Goal: Check status

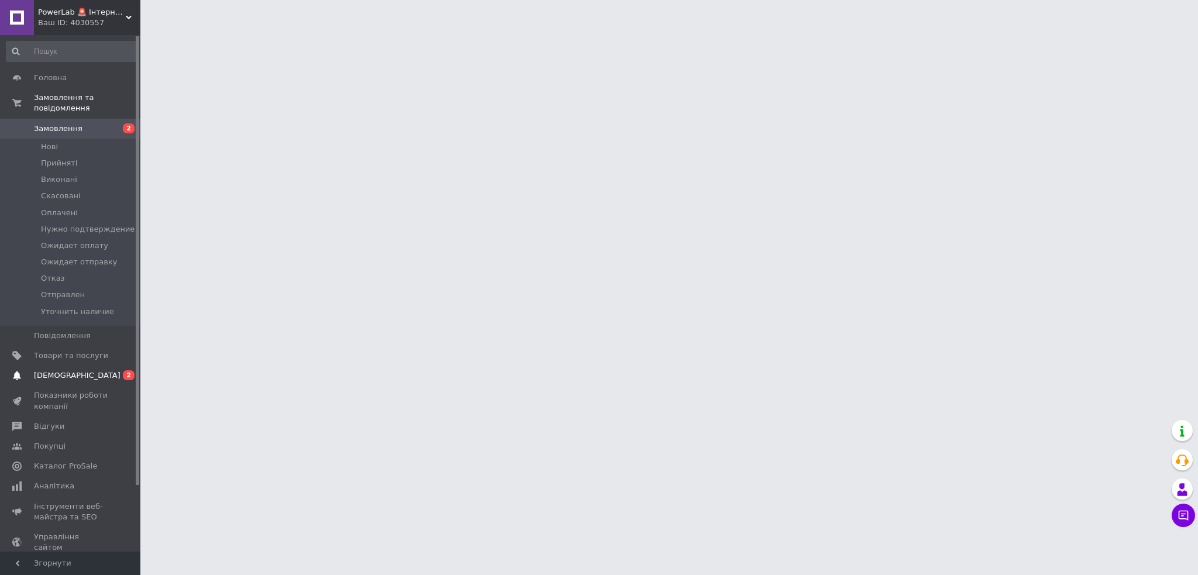
click at [70, 370] on span "[DEMOGRAPHIC_DATA]" at bounding box center [77, 375] width 87 height 11
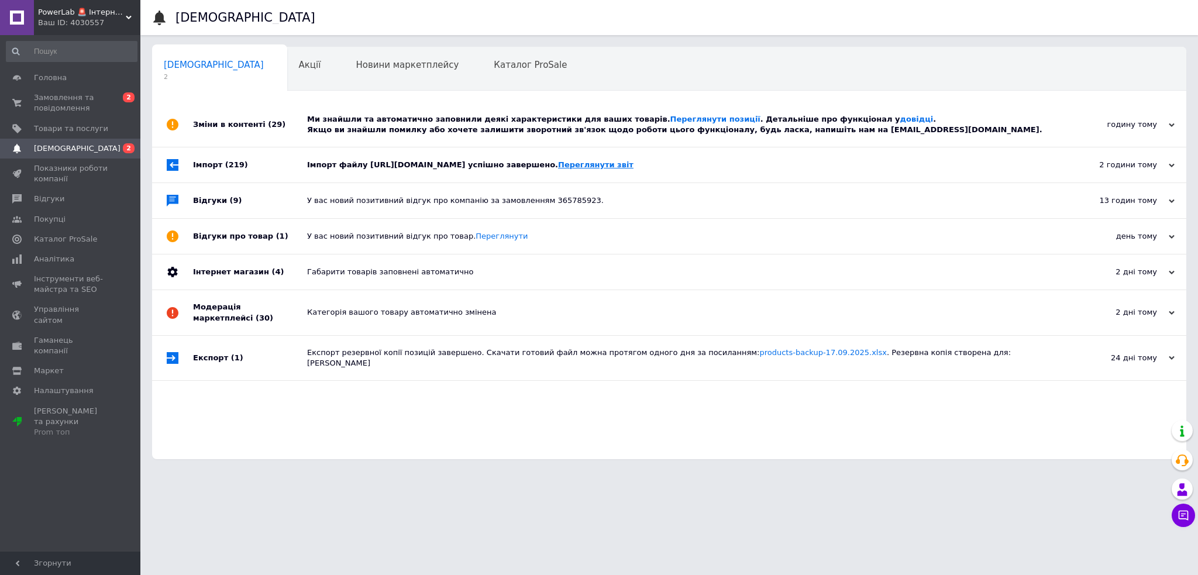
click at [634, 166] on link "Переглянути звіт" at bounding box center [595, 164] width 75 height 9
